Goal: Task Accomplishment & Management: Use online tool/utility

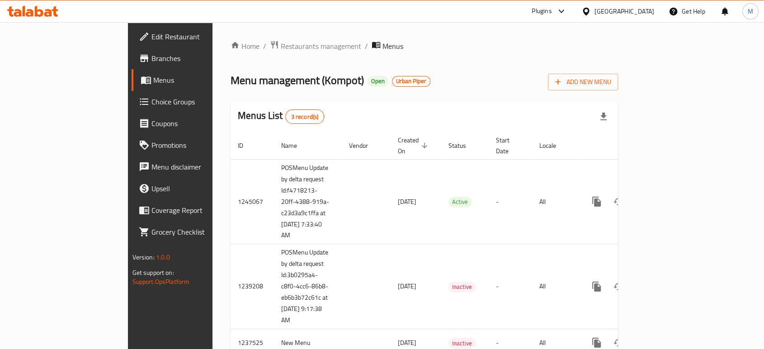
click at [619, 7] on div "United Arab Emirates" at bounding box center [625, 11] width 60 height 10
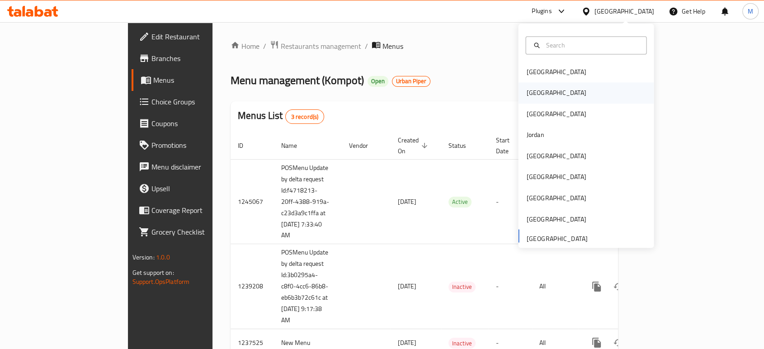
click at [538, 98] on div "[GEOGRAPHIC_DATA]" at bounding box center [556, 93] width 74 height 21
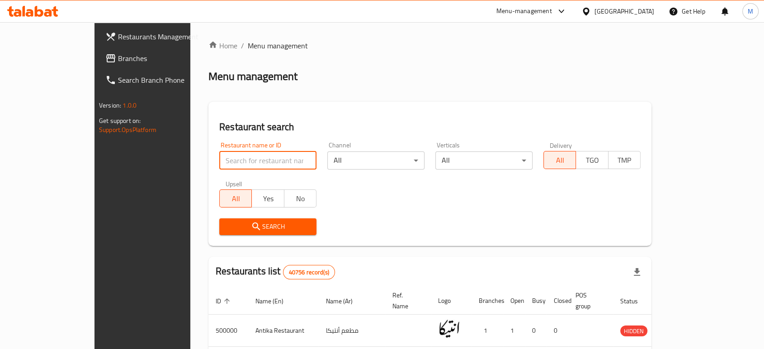
click at [223, 161] on input "search" at bounding box center [267, 161] width 97 height 18
paste input "703687"
type input "703687"
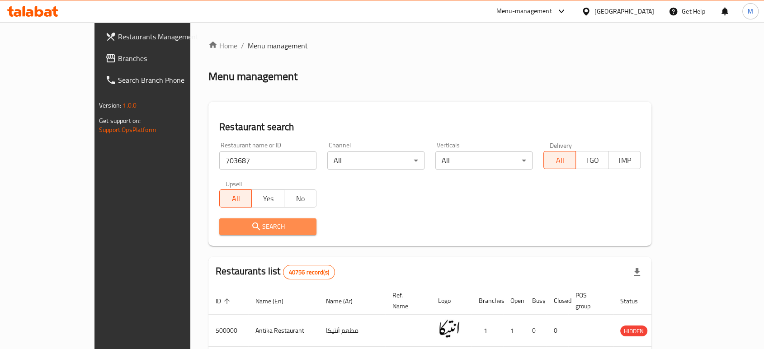
click at [251, 231] on icon "submit" at bounding box center [256, 226] width 11 height 11
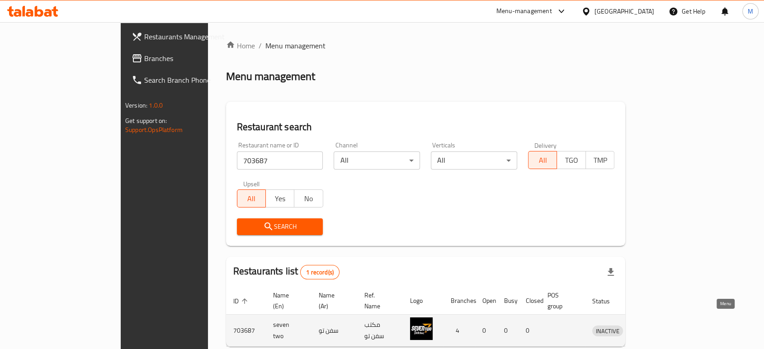
click at [650, 329] on icon "enhanced table" at bounding box center [648, 331] width 3 height 4
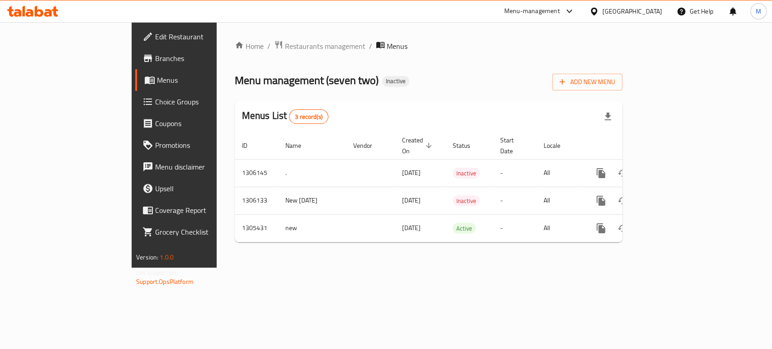
click at [155, 57] on span "Branches" at bounding box center [204, 58] width 98 height 11
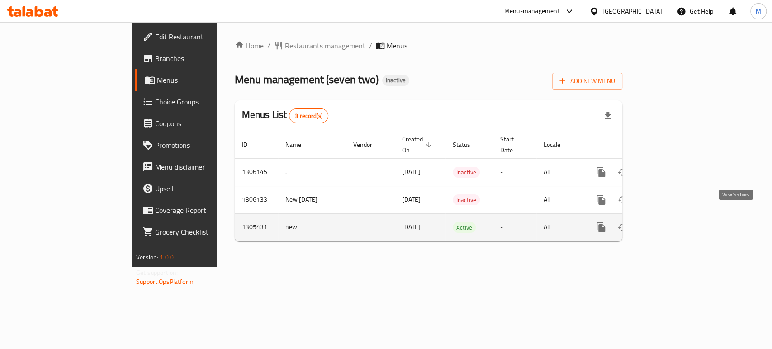
click at [672, 222] on icon "enhanced table" at bounding box center [666, 227] width 11 height 11
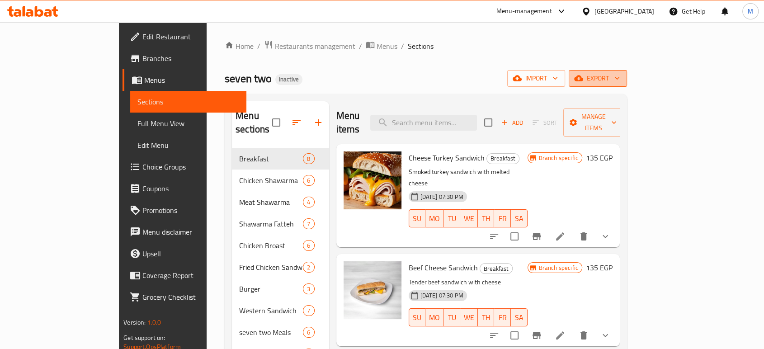
click at [620, 81] on span "export" at bounding box center [598, 78] width 44 height 11
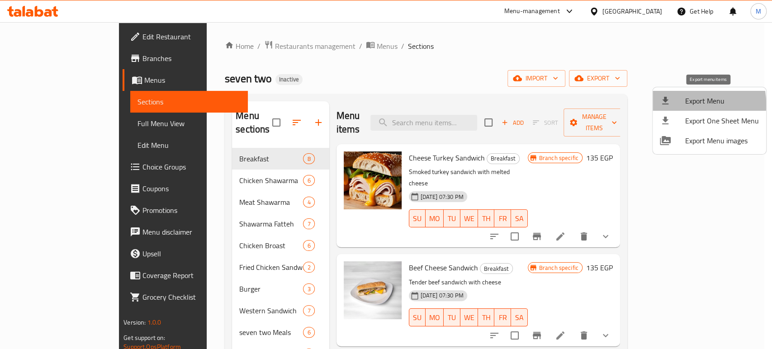
click at [680, 104] on div at bounding box center [672, 100] width 25 height 11
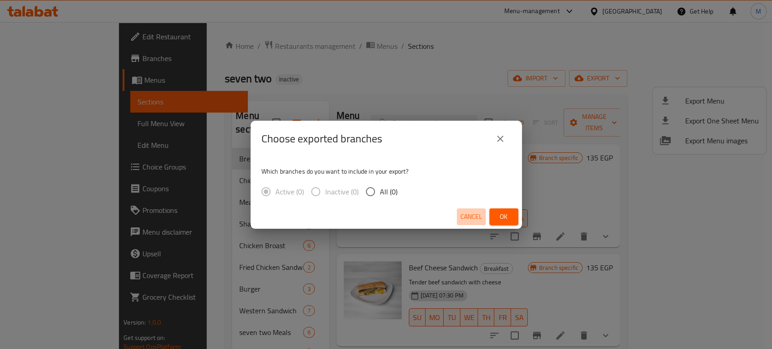
click at [474, 216] on span "Cancel" at bounding box center [471, 216] width 22 height 11
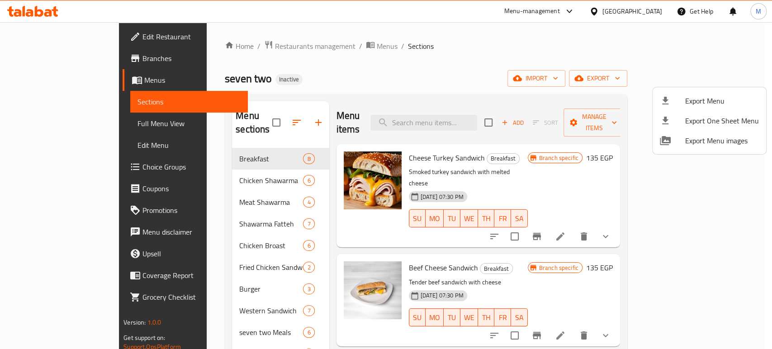
click at [78, 124] on div at bounding box center [386, 174] width 772 height 349
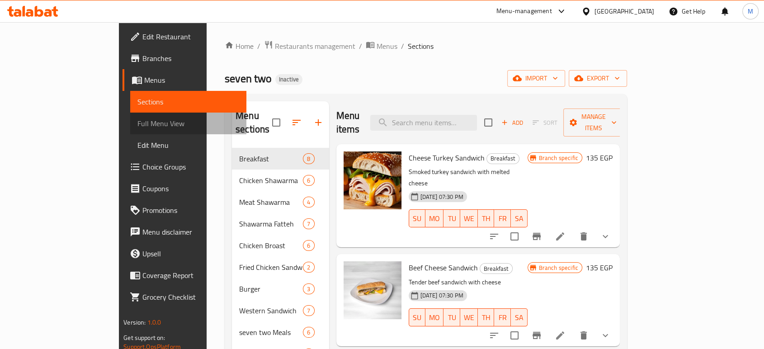
click at [138, 124] on span "Full Menu View" at bounding box center [189, 123] width 102 height 11
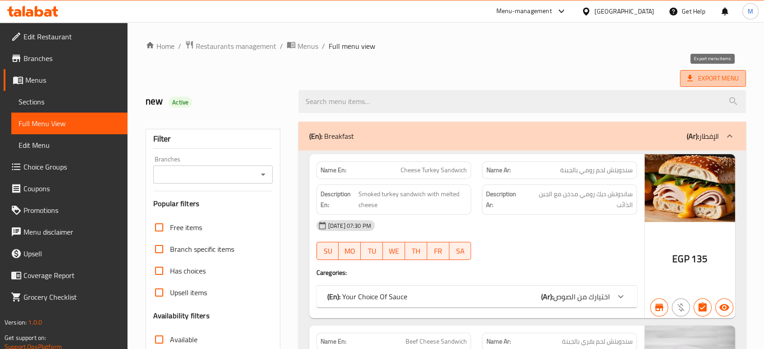
click at [719, 82] on span "Export Menu" at bounding box center [714, 78] width 52 height 11
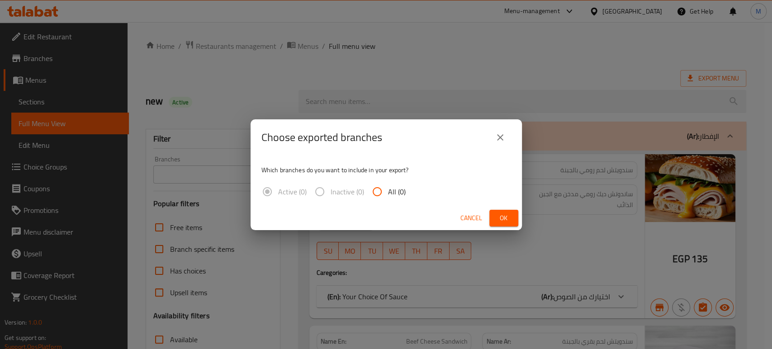
click at [329, 191] on label "Inactive (0)" at bounding box center [336, 192] width 55 height 22
click at [375, 195] on input "All (0)" at bounding box center [377, 192] width 22 height 22
radio input "true"
click at [273, 199] on label "Active (0)" at bounding box center [281, 192] width 50 height 22
click at [472, 210] on button "Cancel" at bounding box center [471, 218] width 29 height 17
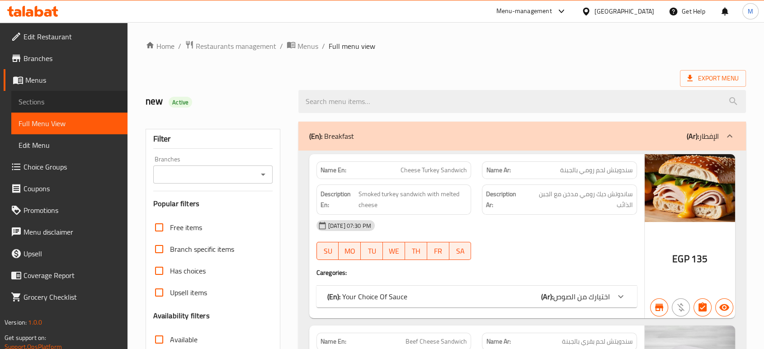
click at [40, 99] on span "Sections" at bounding box center [70, 101] width 102 height 11
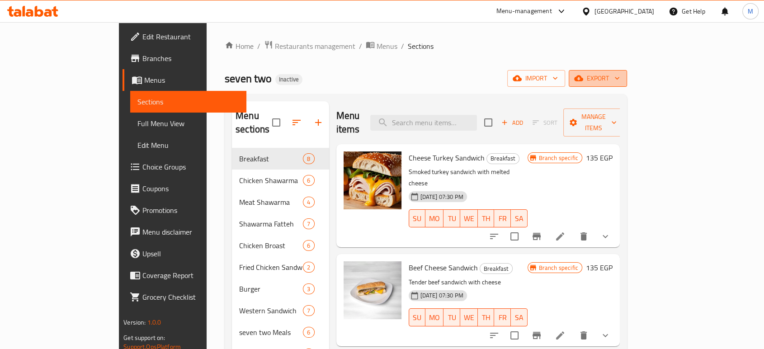
click at [620, 79] on span "export" at bounding box center [598, 78] width 44 height 11
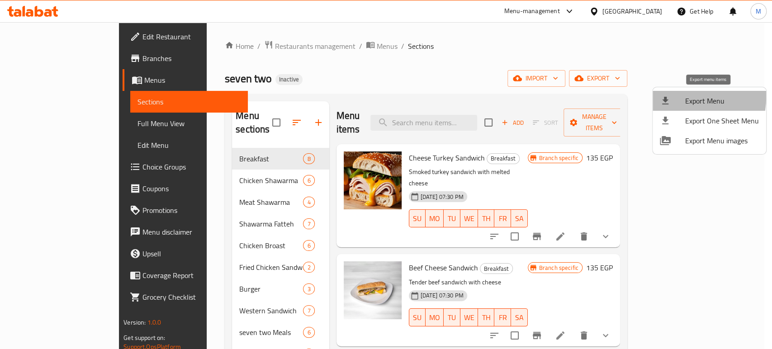
click at [667, 96] on icon at bounding box center [665, 100] width 11 height 11
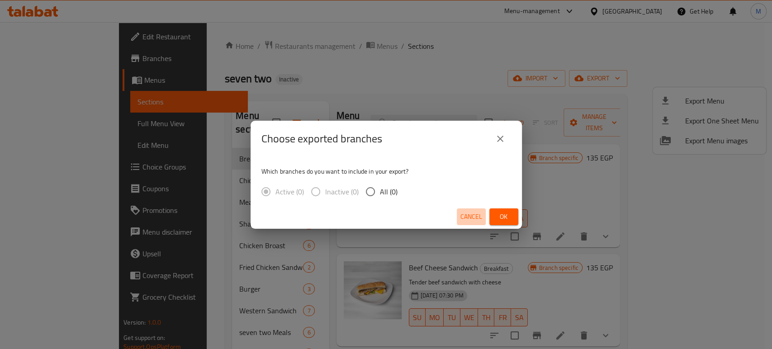
click at [472, 221] on span "Cancel" at bounding box center [471, 216] width 22 height 11
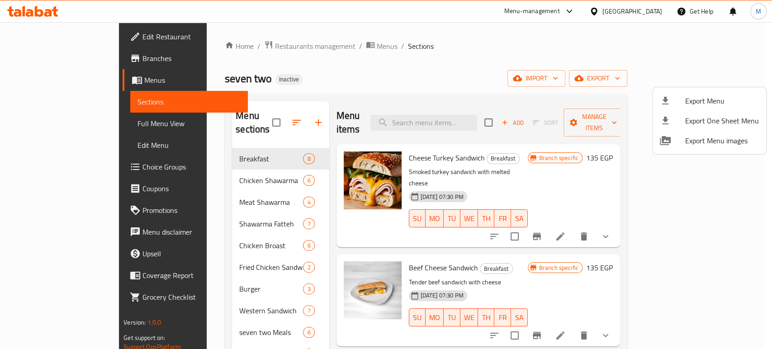
click at [33, 63] on div at bounding box center [386, 174] width 772 height 349
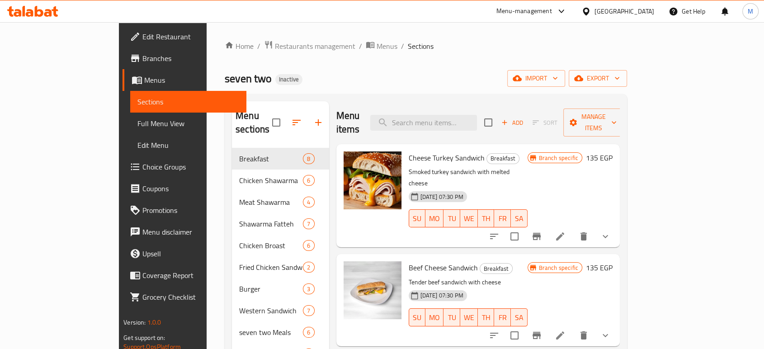
click at [142, 63] on span "Branches" at bounding box center [190, 58] width 97 height 11
